Goal: Navigation & Orientation: Find specific page/section

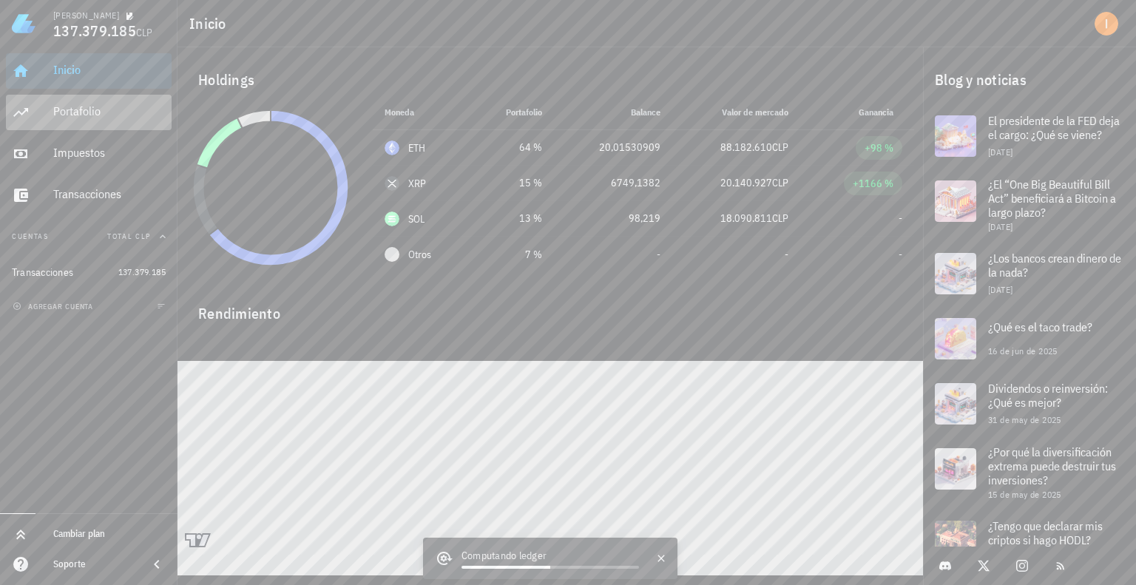
click at [131, 117] on div "Portafolio" at bounding box center [109, 111] width 112 height 14
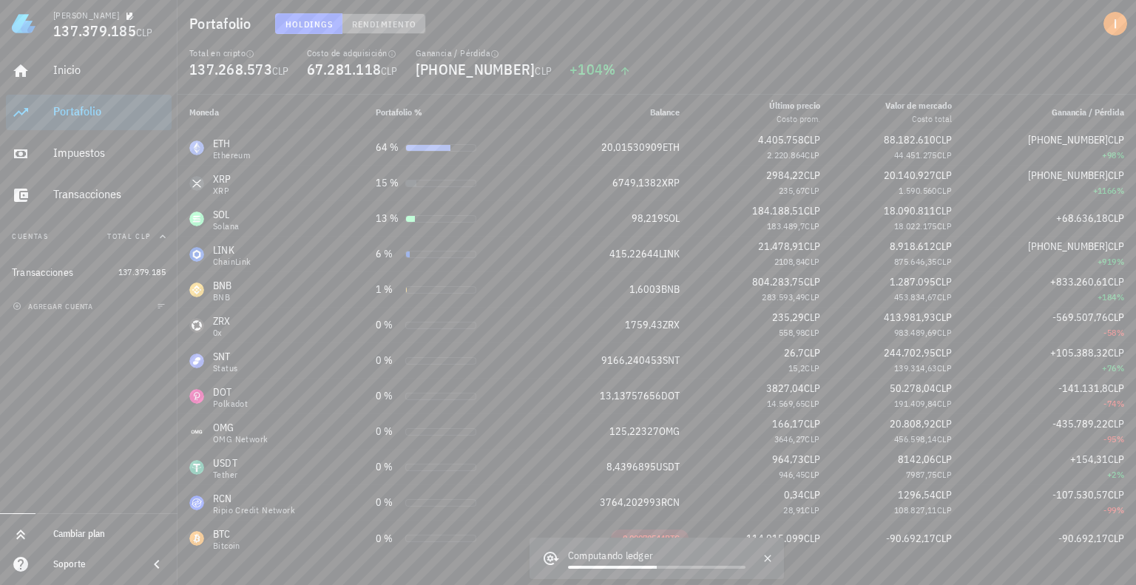
click at [385, 18] on span "Rendimiento" at bounding box center [383, 23] width 65 height 11
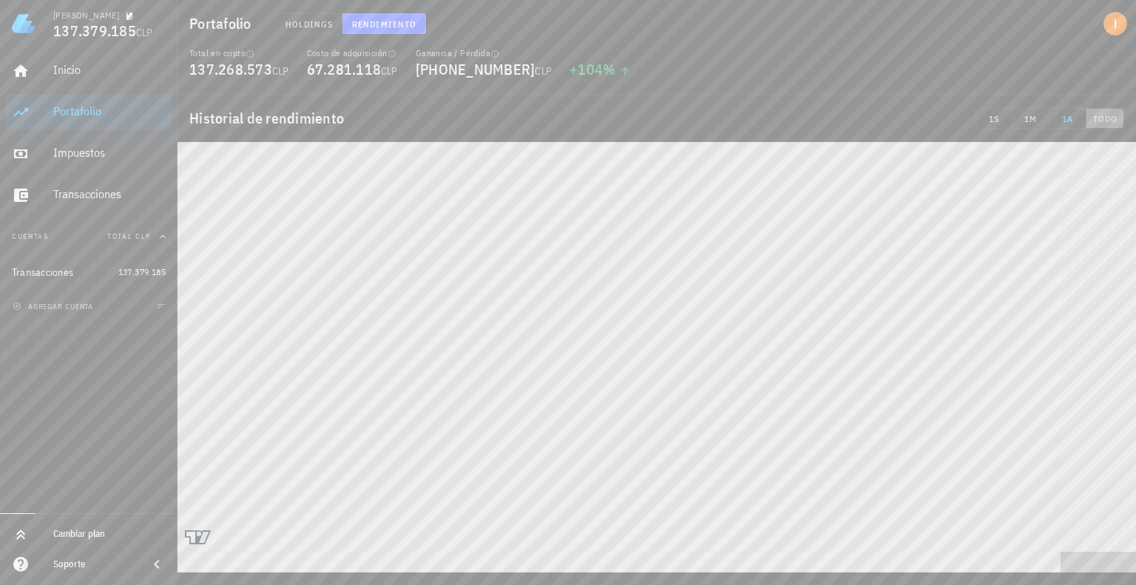
click at [1106, 118] on span "TODO" at bounding box center [1104, 118] width 25 height 11
click at [313, 24] on span "Holdings" at bounding box center [309, 23] width 49 height 11
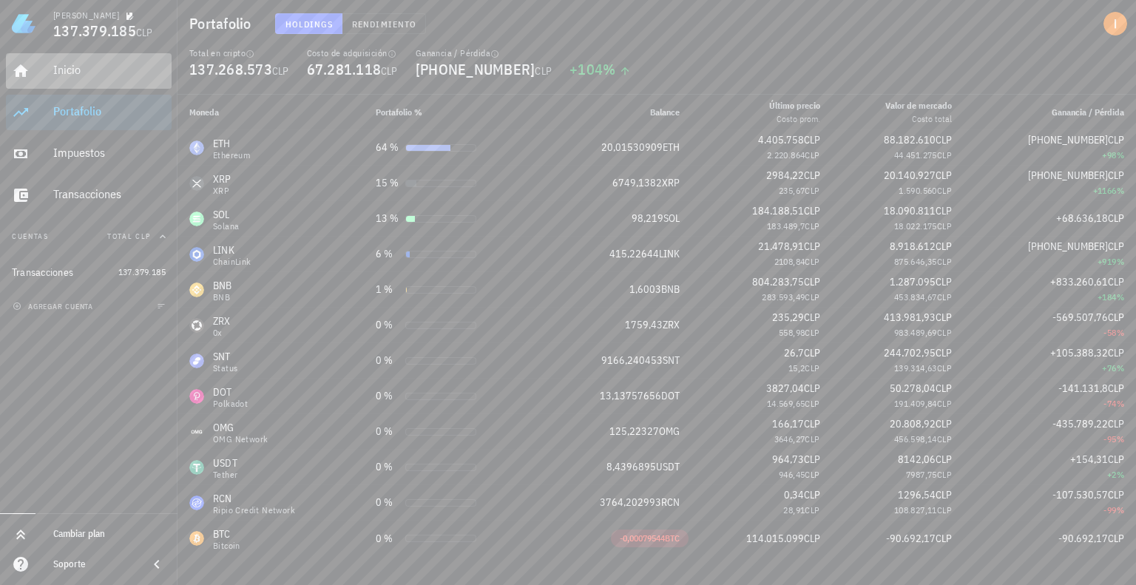
click at [112, 70] on div "Inicio" at bounding box center [109, 70] width 112 height 14
